Goal: Information Seeking & Learning: Learn about a topic

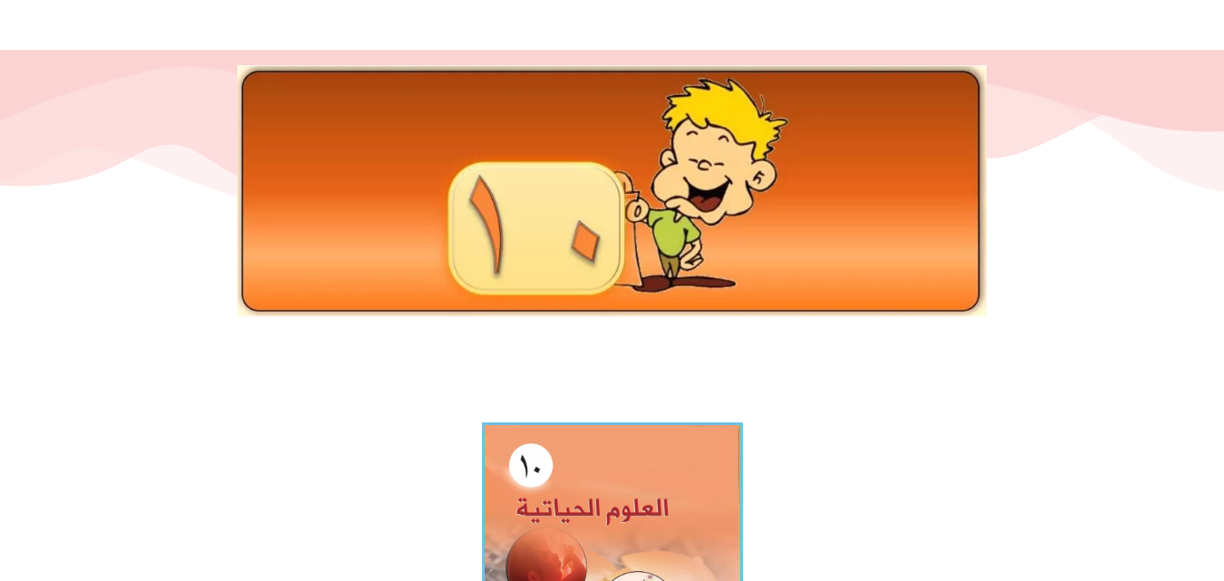
scroll to position [145, 0]
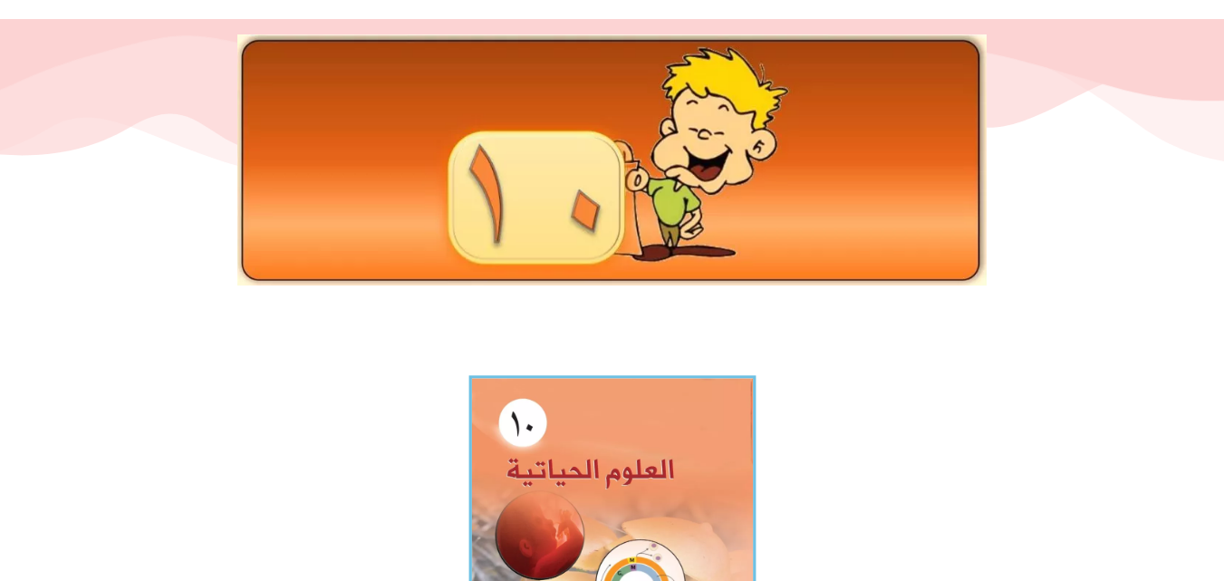
click at [677, 449] on img at bounding box center [611, 551] width 287 height 353
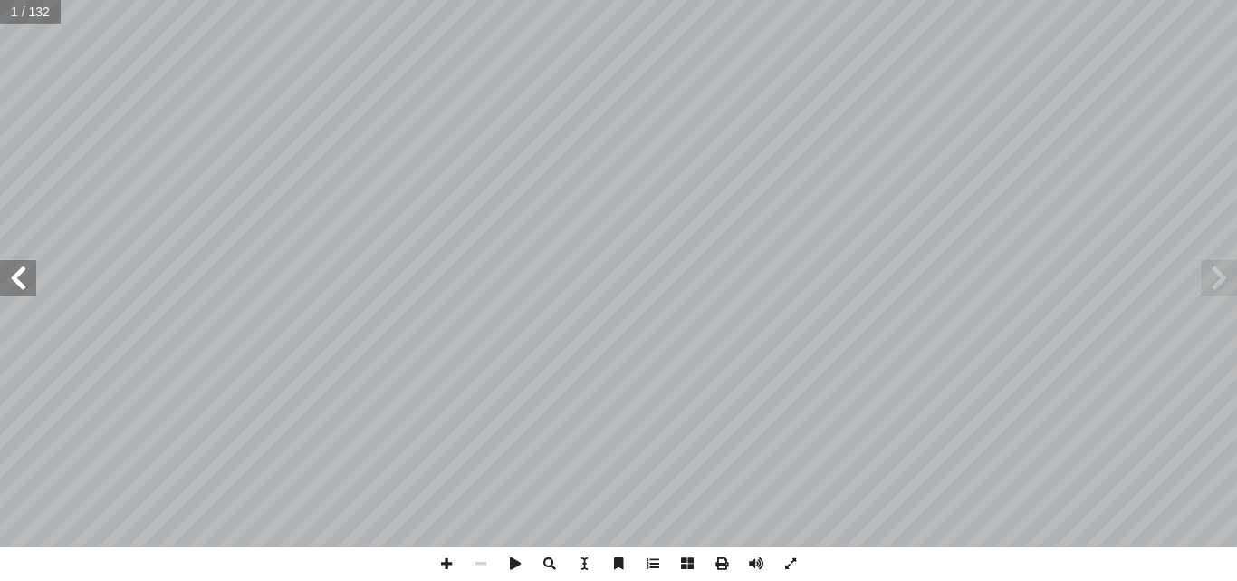
click at [6, 285] on span at bounding box center [18, 278] width 36 height 36
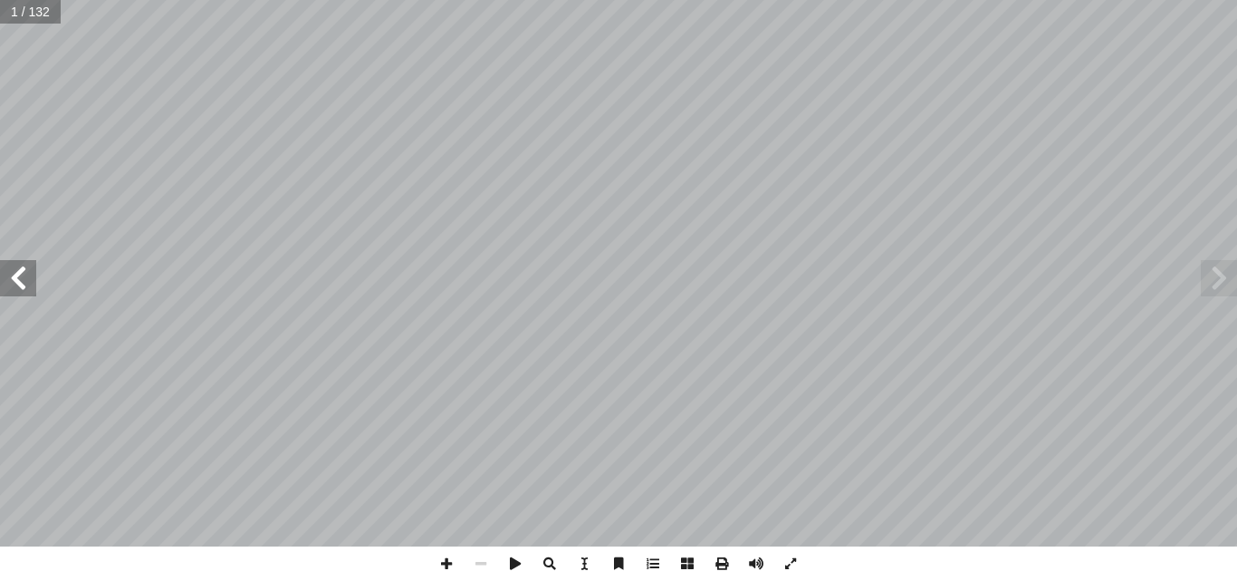
click at [6, 285] on span at bounding box center [18, 278] width 36 height 36
click at [29, 280] on span at bounding box center [18, 278] width 36 height 36
click at [1224, 279] on span at bounding box center [1219, 278] width 36 height 36
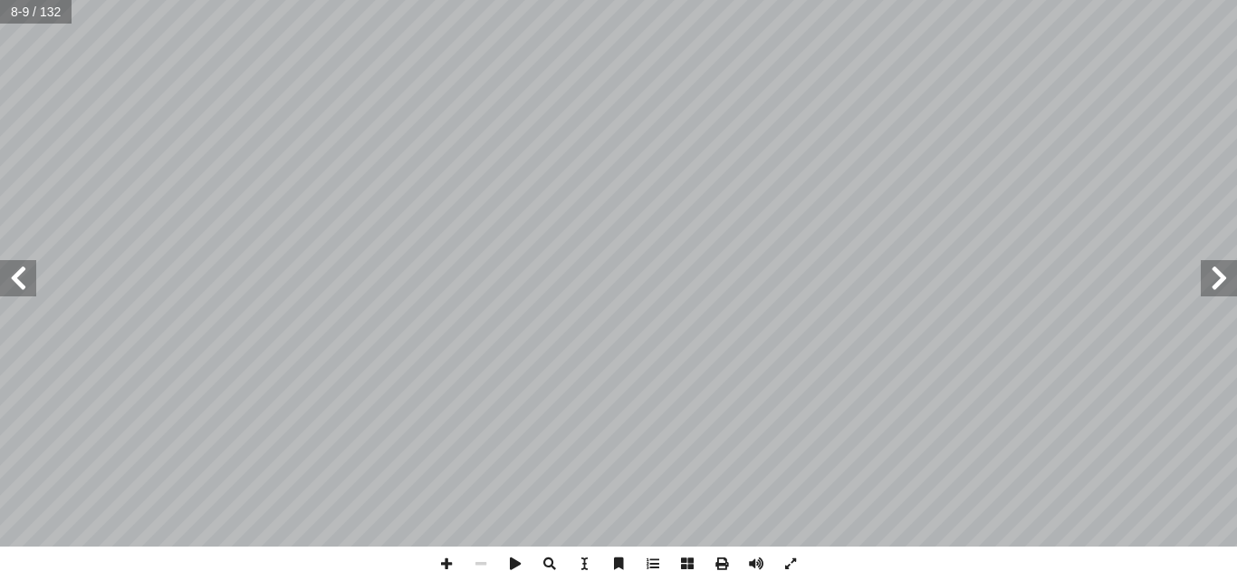
click at [9, 276] on span at bounding box center [18, 278] width 36 height 36
